Goal: Task Accomplishment & Management: Use online tool/utility

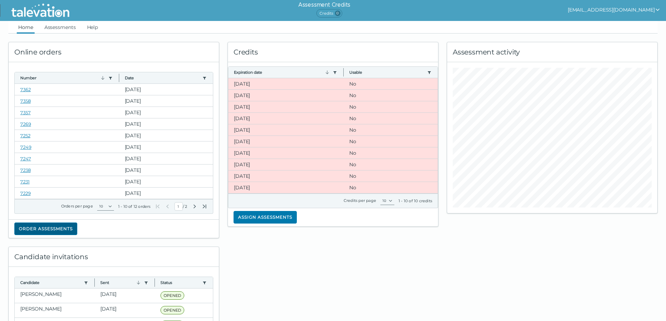
click at [34, 230] on button "Order assessments" at bounding box center [45, 229] width 63 height 13
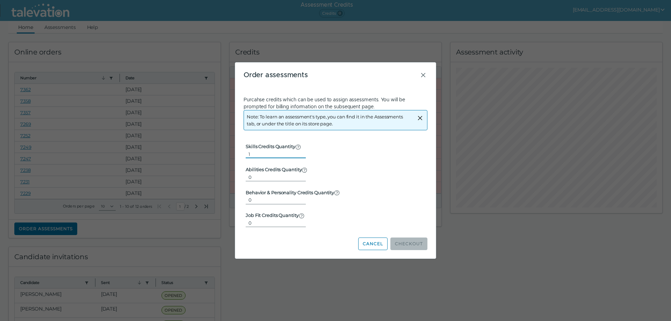
type input "1"
click at [297, 154] on input "1" at bounding box center [276, 154] width 60 height 8
click at [418, 246] on button "Checkout" at bounding box center [409, 244] width 37 height 13
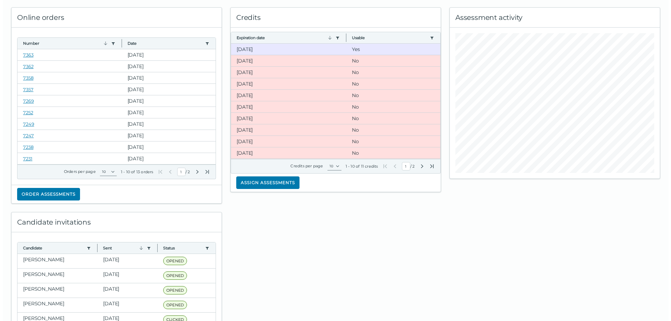
scroll to position [35, 0]
click at [279, 181] on button "Assign assessments" at bounding box center [265, 182] width 63 height 13
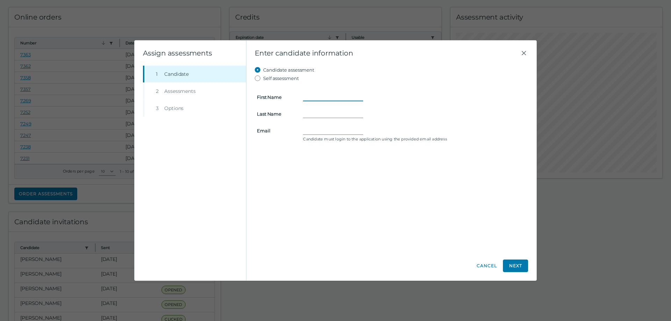
click at [322, 98] on input "First Name" at bounding box center [333, 97] width 60 height 8
type input "[PERSON_NAME]"
type input "[EMAIL_ADDRESS][DOMAIN_NAME]"
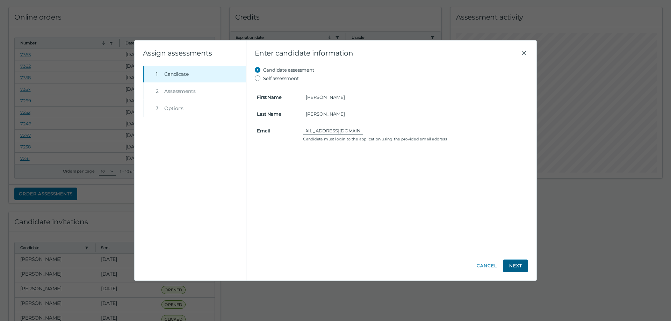
click at [515, 263] on button "Next" at bounding box center [515, 266] width 25 height 13
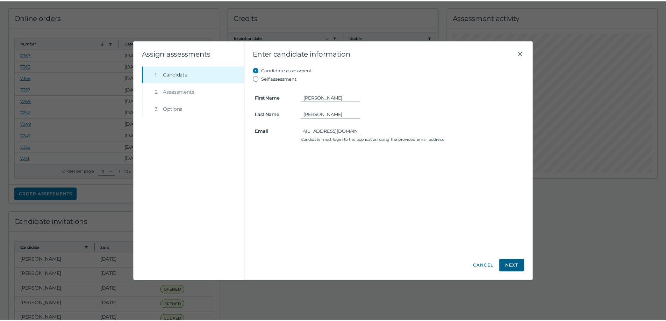
scroll to position [0, 0]
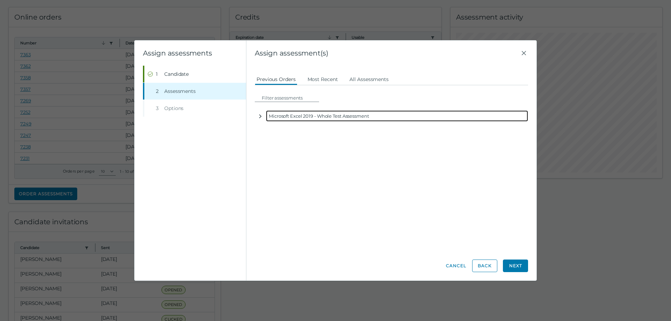
click at [259, 116] on icon "button" at bounding box center [261, 117] width 6 height 6
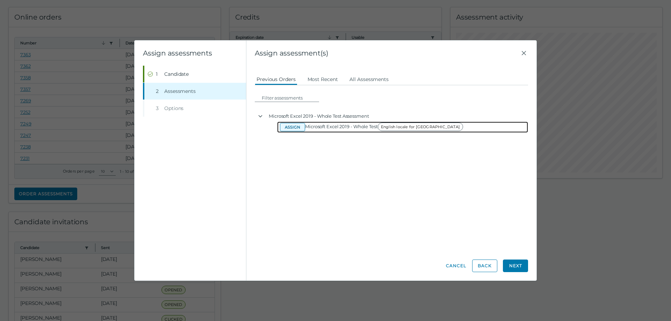
click at [288, 128] on button "Assign" at bounding box center [292, 127] width 25 height 8
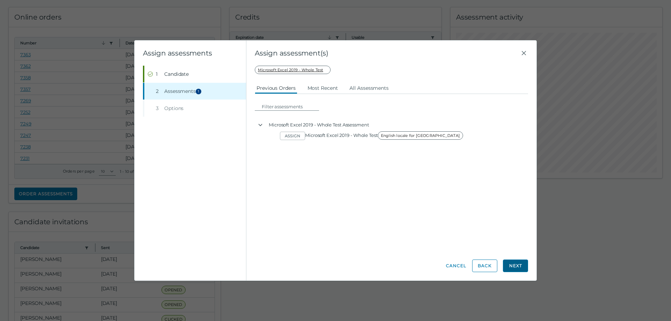
click at [521, 262] on button "Next" at bounding box center [515, 266] width 25 height 13
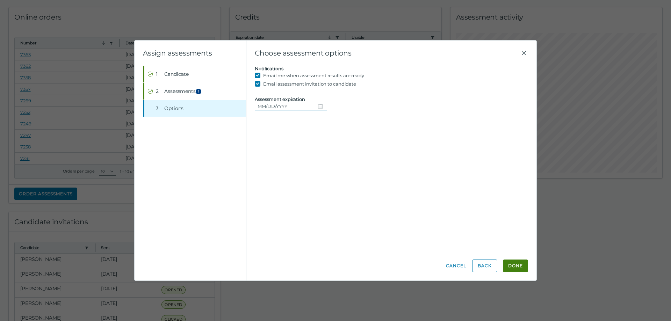
click at [318, 105] on icon "Choose date" at bounding box center [320, 106] width 5 height 4
click at [280, 205] on button "29" at bounding box center [279, 205] width 13 height 13
type input "09/29/2025"
click at [513, 262] on button "Done" at bounding box center [515, 266] width 25 height 13
